Goal: Entertainment & Leisure: Consume media (video, audio)

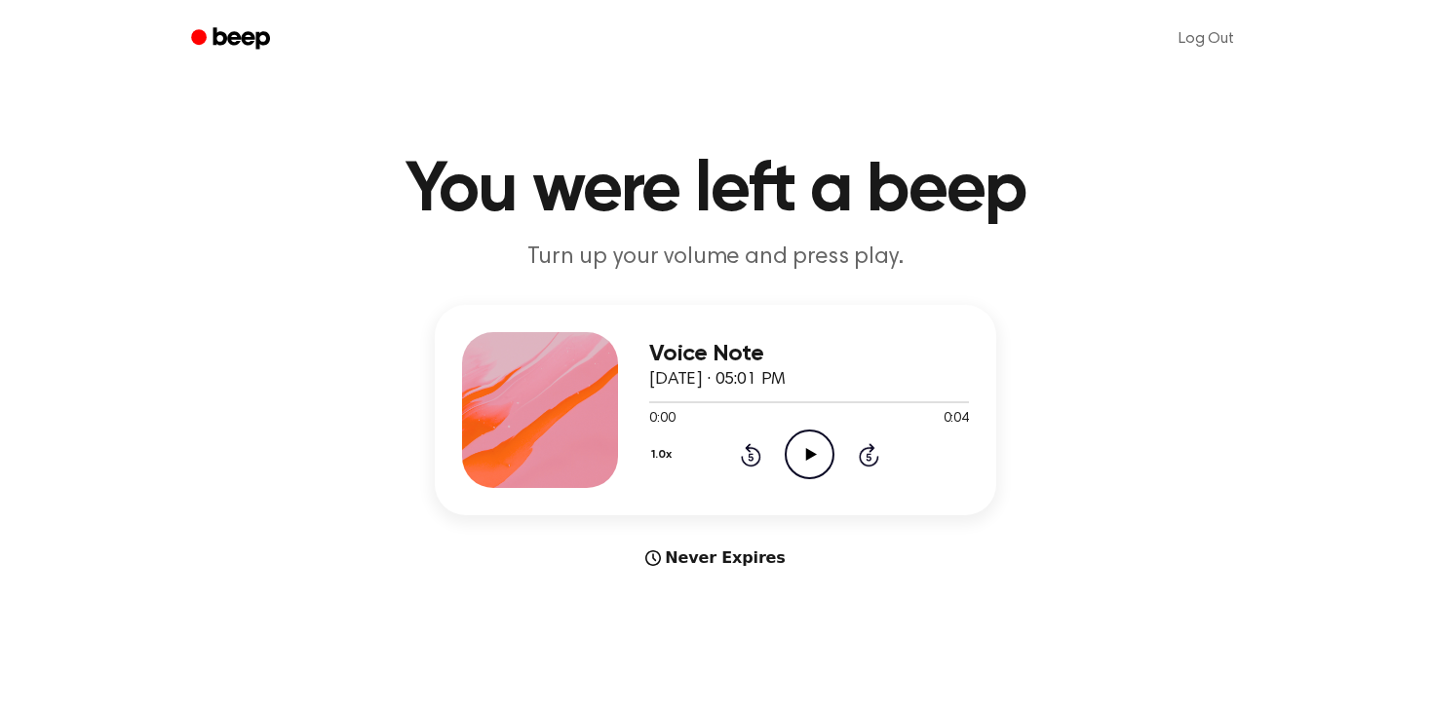
click at [817, 449] on icon "Play Audio" at bounding box center [810, 455] width 50 height 50
click at [1008, 501] on div "Voice Note September 3, 2025 · 05:01 PM 0:04 0:04 Your browser does not support…" at bounding box center [715, 437] width 1384 height 265
click at [796, 456] on icon "Play Audio" at bounding box center [810, 455] width 50 height 50
click at [811, 464] on icon "Play Audio" at bounding box center [810, 455] width 50 height 50
click at [803, 447] on icon "Play Audio" at bounding box center [810, 455] width 50 height 50
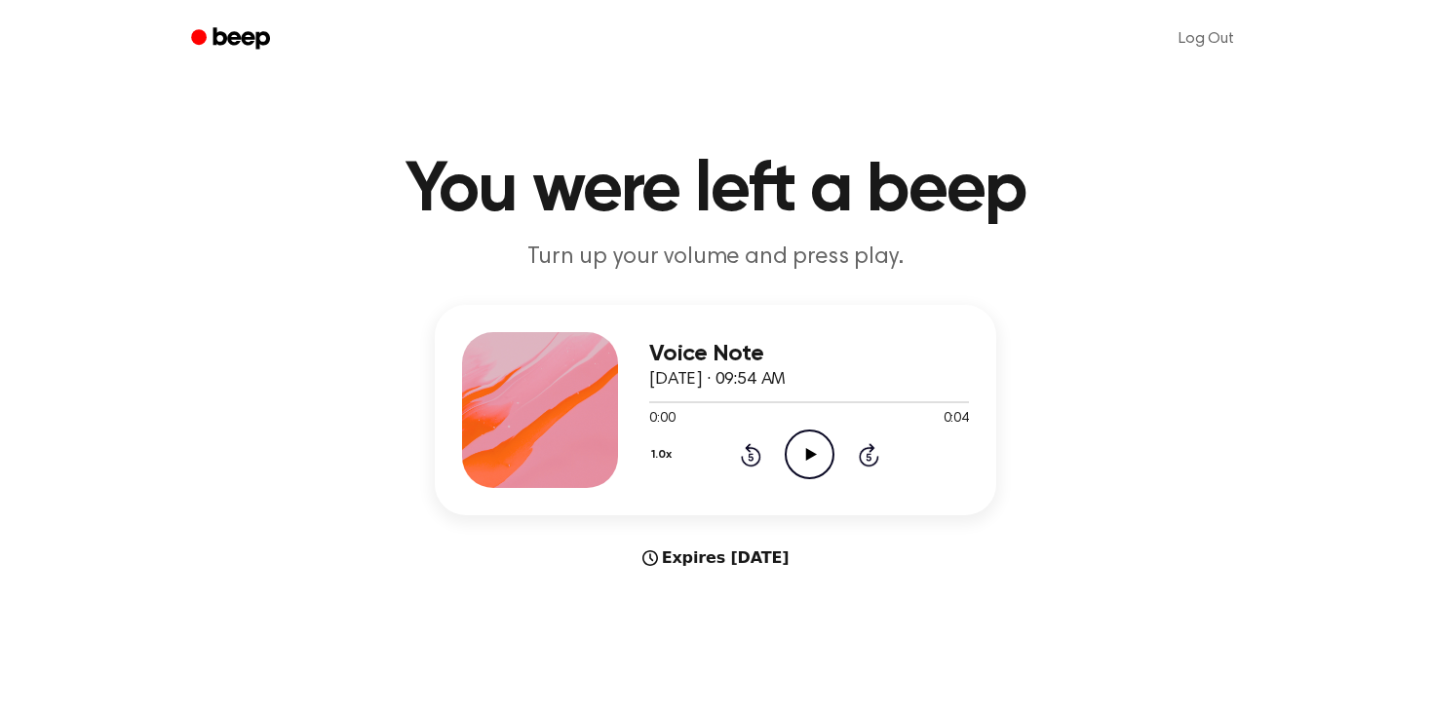
click at [816, 454] on icon "Play Audio" at bounding box center [810, 455] width 50 height 50
click at [806, 452] on icon at bounding box center [810, 454] width 11 height 13
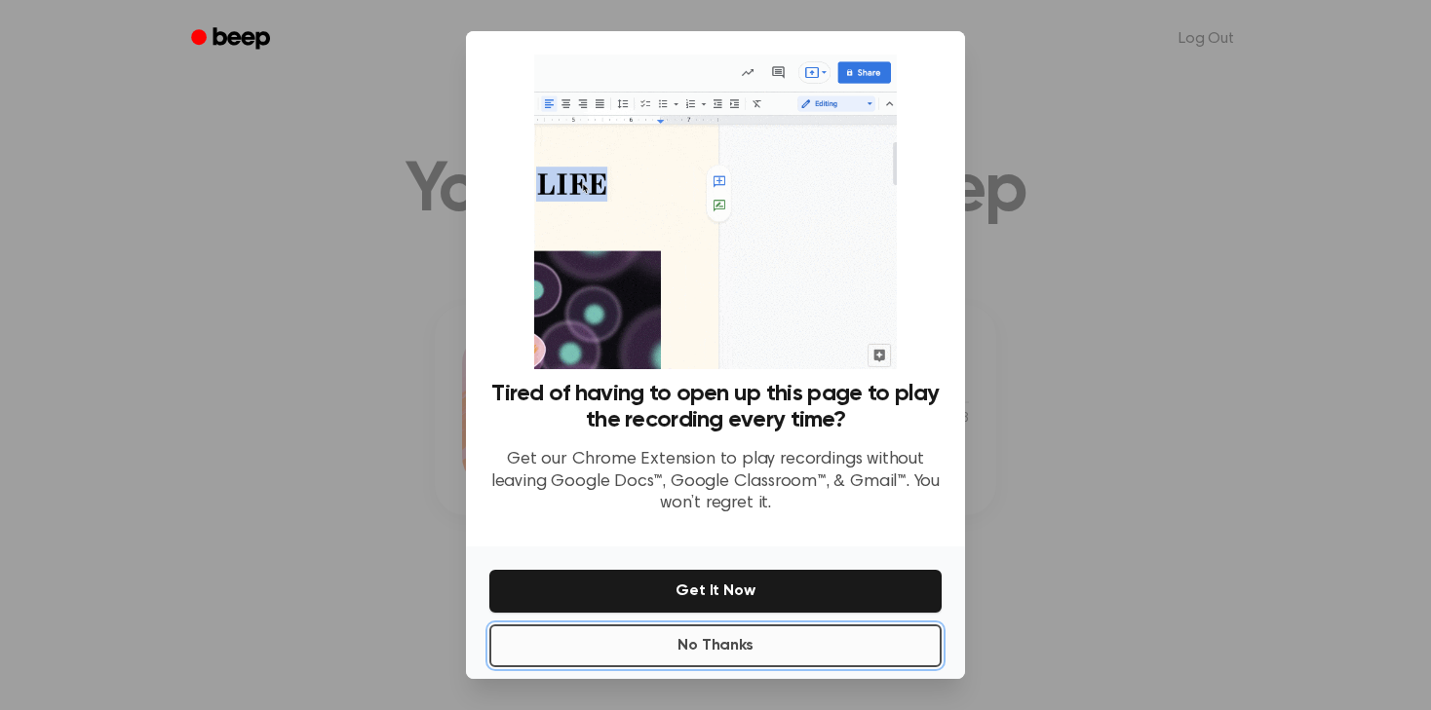
click at [738, 646] on button "No Thanks" at bounding box center [715, 646] width 452 height 43
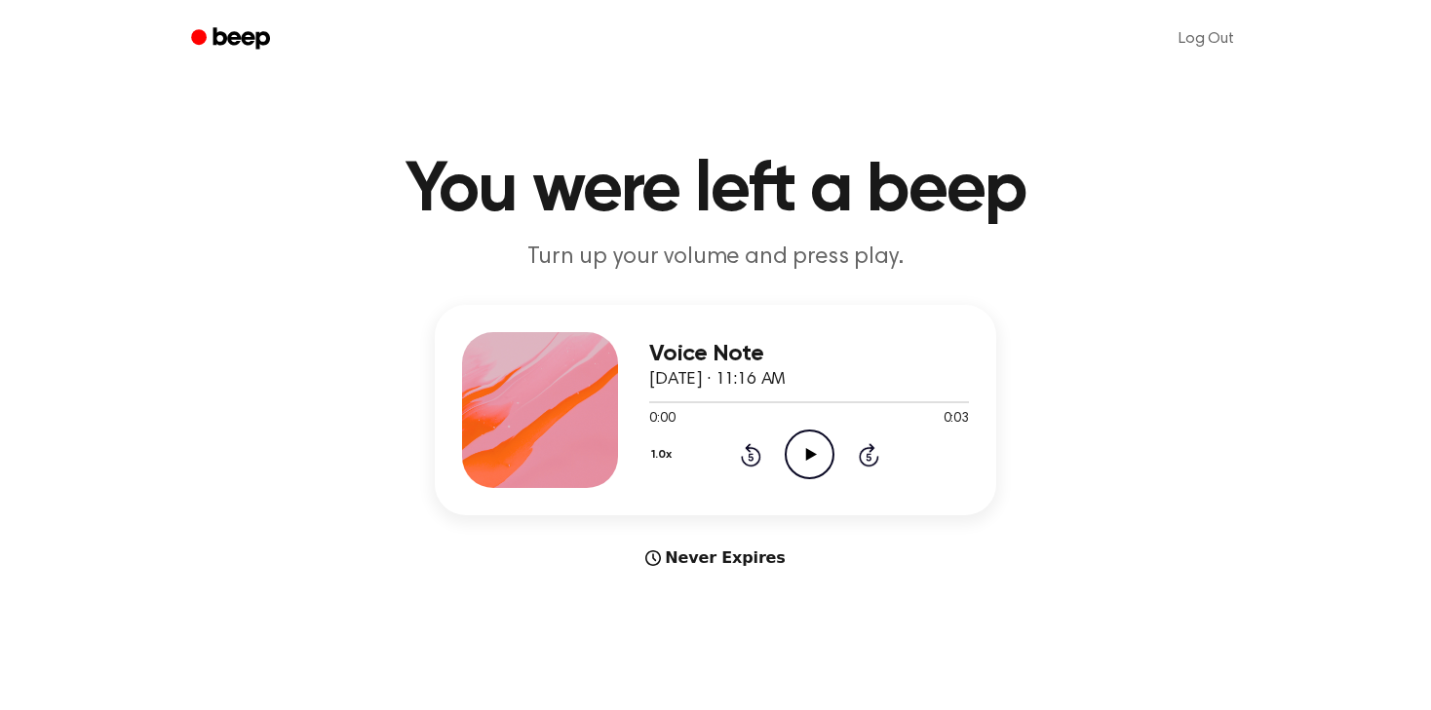
click at [814, 459] on icon "Play Audio" at bounding box center [810, 455] width 50 height 50
click at [810, 453] on icon at bounding box center [810, 454] width 11 height 13
click at [810, 456] on icon at bounding box center [810, 454] width 11 height 13
click at [814, 455] on icon "Play Audio" at bounding box center [810, 455] width 50 height 50
